Goal: Information Seeking & Learning: Learn about a topic

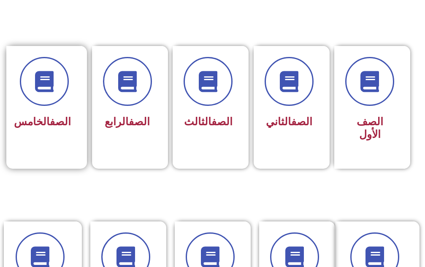
scroll to position [337, 0]
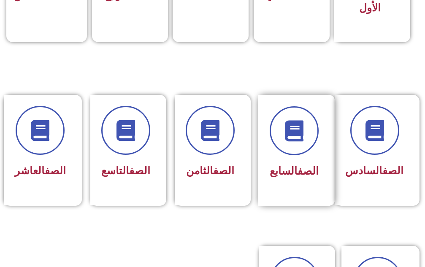
click at [313, 187] on div "الصف السابع" at bounding box center [294, 150] width 72 height 111
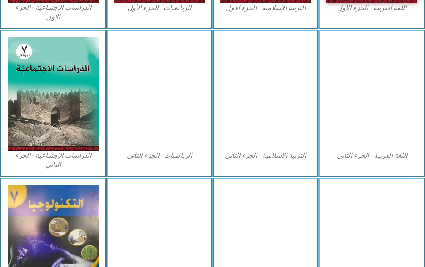
scroll to position [454, 0]
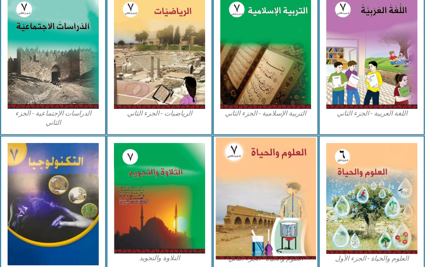
click at [279, 174] on img at bounding box center [266, 198] width 100 height 122
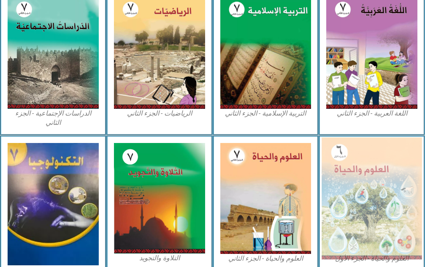
scroll to position [449, 0]
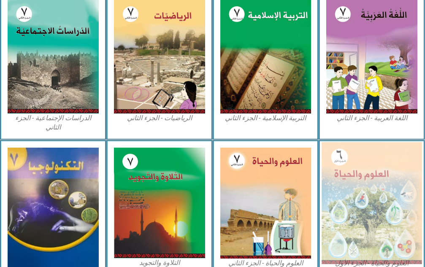
click at [356, 224] on img at bounding box center [371, 203] width 100 height 122
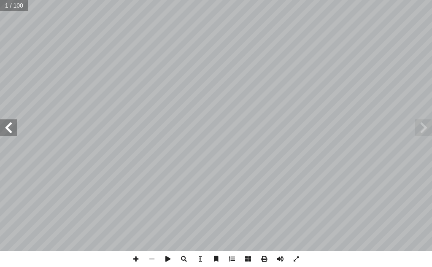
click at [8, 129] on span at bounding box center [8, 127] width 17 height 17
click at [10, 126] on span at bounding box center [8, 127] width 17 height 17
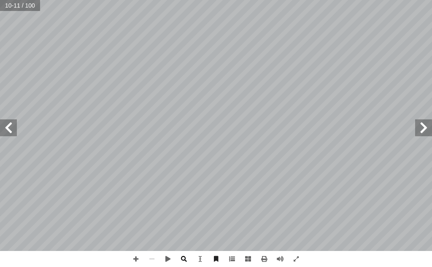
click at [186, 258] on span at bounding box center [184, 259] width 16 height 16
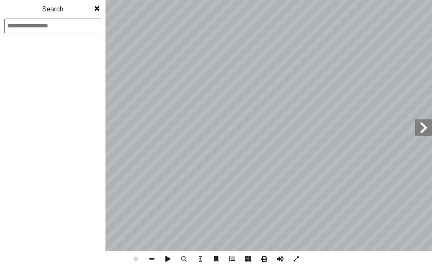
click at [97, 13] on span at bounding box center [96, 8] width 15 height 17
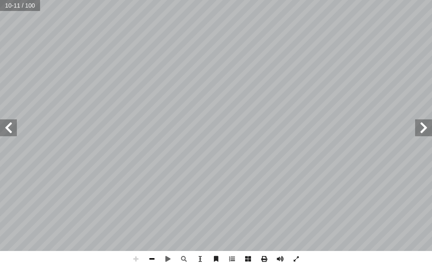
click at [153, 255] on span at bounding box center [152, 259] width 16 height 16
click at [296, 258] on span at bounding box center [296, 259] width 16 height 16
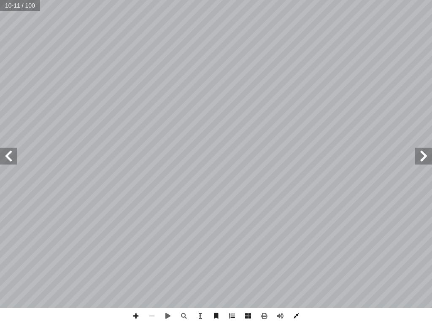
click at [293, 267] on span at bounding box center [296, 316] width 16 height 16
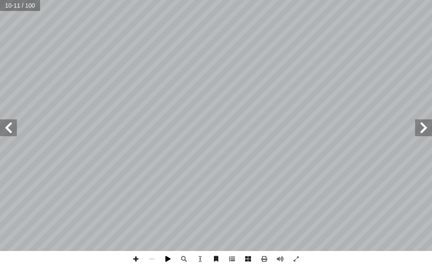
click at [167, 264] on span at bounding box center [168, 259] width 16 height 16
click at [166, 260] on span at bounding box center [168, 259] width 16 height 16
click at [138, 259] on span at bounding box center [136, 259] width 16 height 16
click at [154, 256] on span at bounding box center [152, 259] width 16 height 16
click at [12, 135] on span at bounding box center [8, 127] width 17 height 17
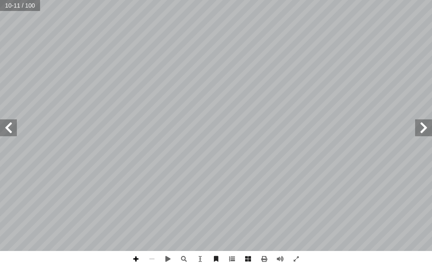
click at [132, 263] on span at bounding box center [136, 259] width 16 height 16
click at [150, 261] on span at bounding box center [152, 259] width 16 height 16
click at [5, 121] on span at bounding box center [8, 127] width 17 height 17
click at [153, 258] on span at bounding box center [152, 259] width 16 height 16
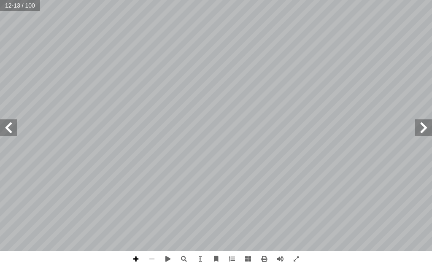
click at [136, 255] on span at bounding box center [136, 259] width 16 height 16
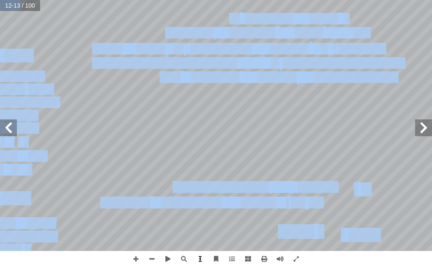
click at [197, 261] on div "8 ولى؟ أ ضافته لقطعة الخبز ال� إ ا ثر الملح الذي تم أ ا ما الغذائية من التعفن؟ …" at bounding box center [216, 133] width 432 height 267
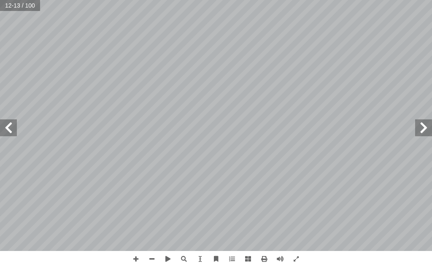
click at [316, 57] on html "الصفحة الرئيسية الصف الأول الصف الثاني الصف الثالث الصف الرابع الصف الخامس الصف…" at bounding box center [216, 28] width 432 height 57
click at [426, 130] on span at bounding box center [423, 127] width 17 height 17
click at [152, 260] on span at bounding box center [152, 259] width 16 height 16
click at [155, 260] on span at bounding box center [152, 259] width 16 height 16
click at [0, 132] on span at bounding box center [8, 127] width 17 height 17
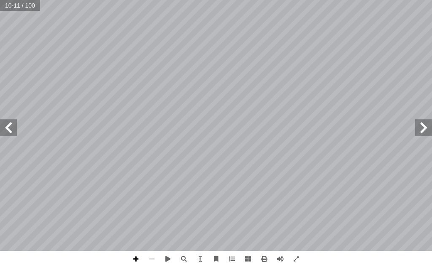
click at [133, 256] on span at bounding box center [136, 259] width 16 height 16
click at [150, 258] on span at bounding box center [152, 259] width 16 height 16
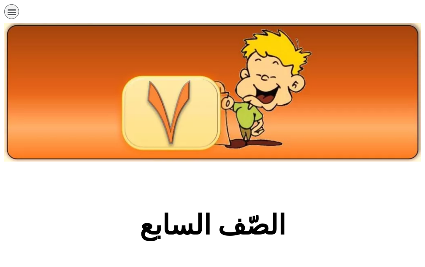
scroll to position [449, 0]
